Goal: Task Accomplishment & Management: Manage account settings

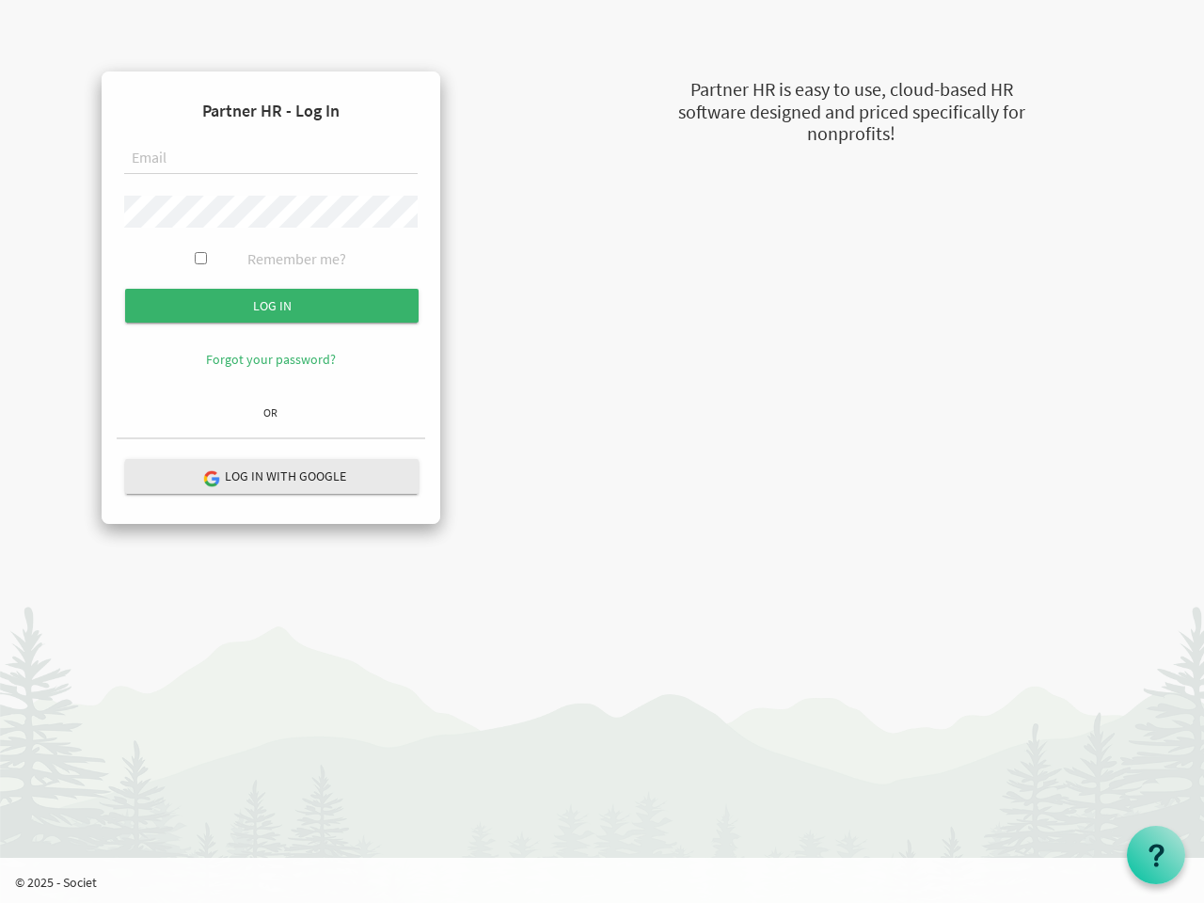
click at [271, 242] on form "Partner HR - Log In Remember me? Log in" at bounding box center [271, 242] width 308 height 310
click at [272, 306] on input "Log in" at bounding box center [271, 306] width 293 height 34
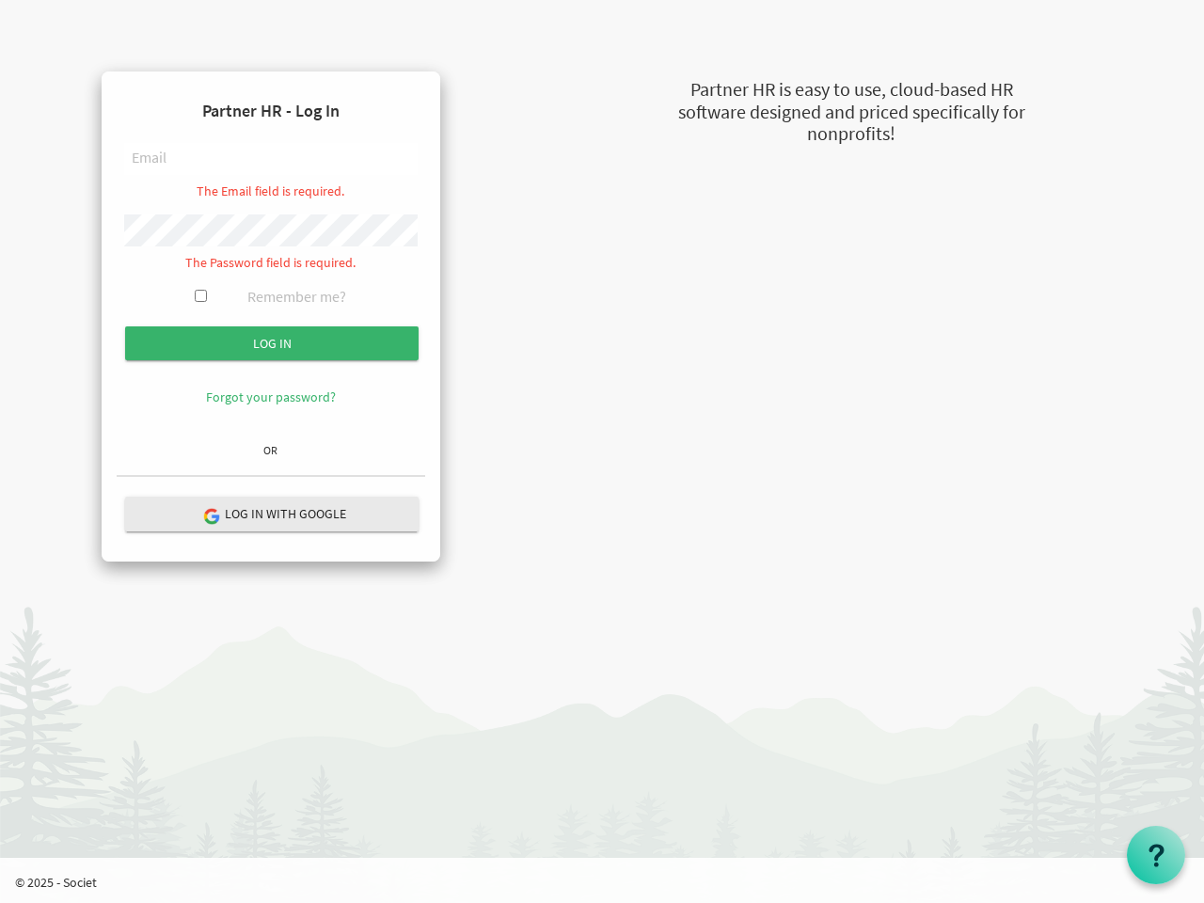
click at [272, 476] on hr at bounding box center [271, 476] width 308 height 3
click at [1156, 855] on use at bounding box center [1155, 855] width 15 height 23
